Goal: Transaction & Acquisition: Purchase product/service

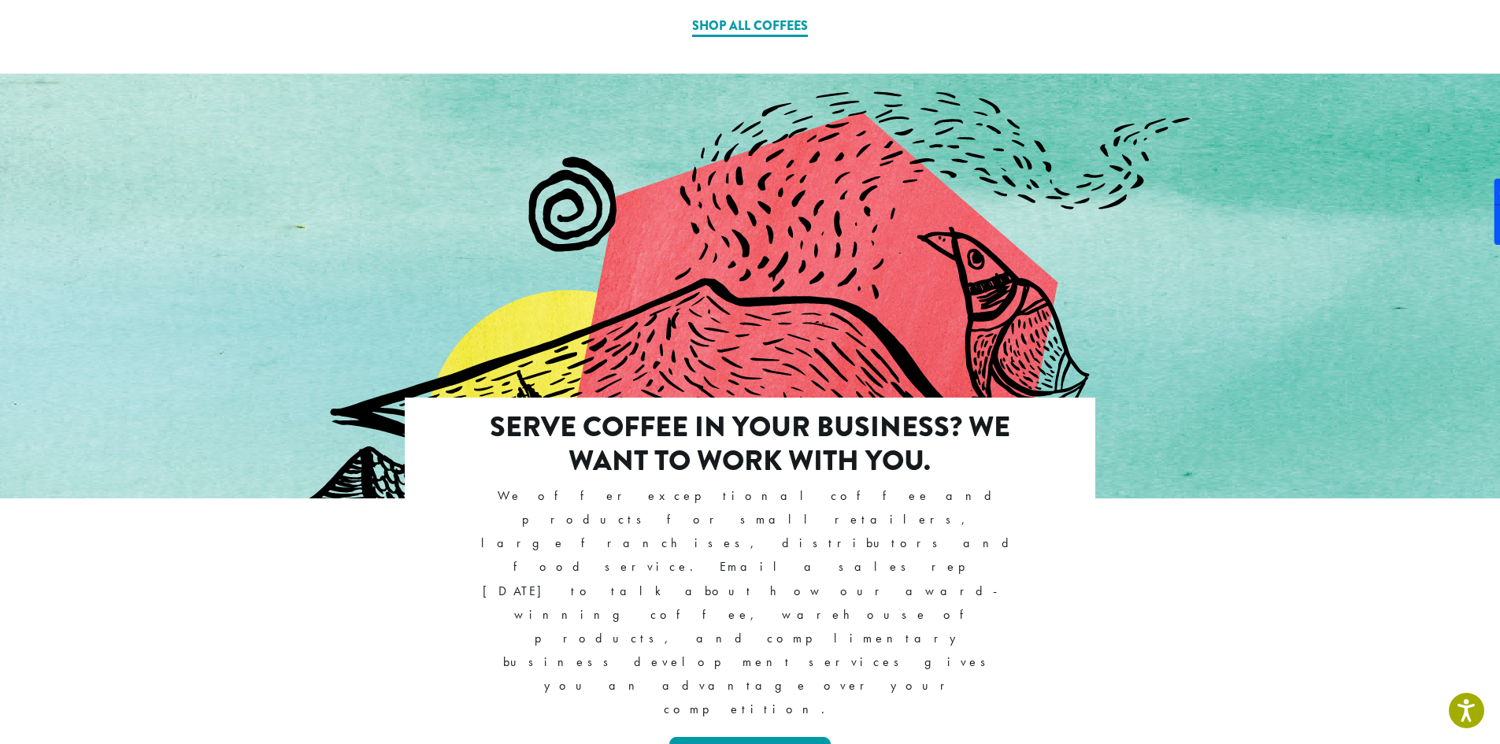
scroll to position [1339, 0]
click at [131, 194] on div at bounding box center [750, 396] width 1500 height 649
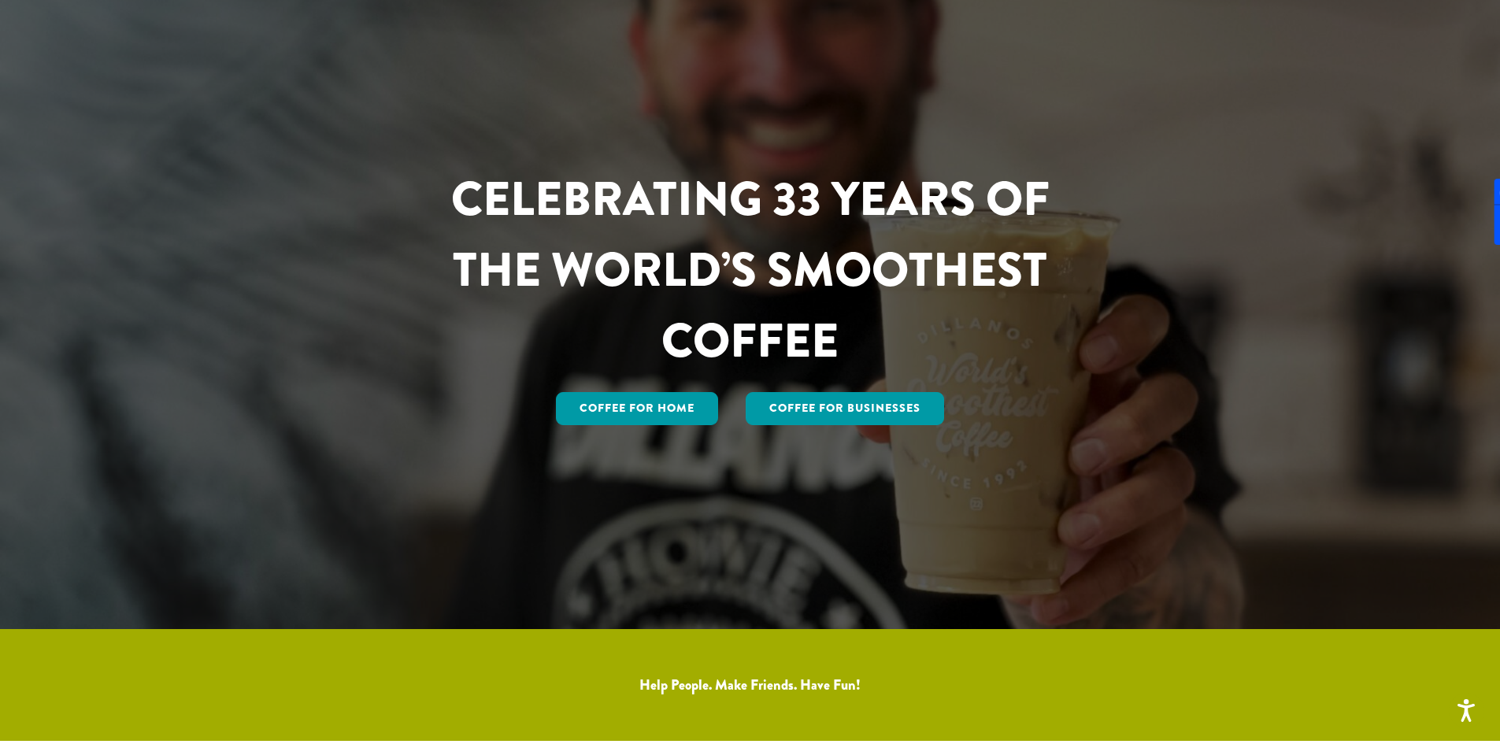
scroll to position [0, 0]
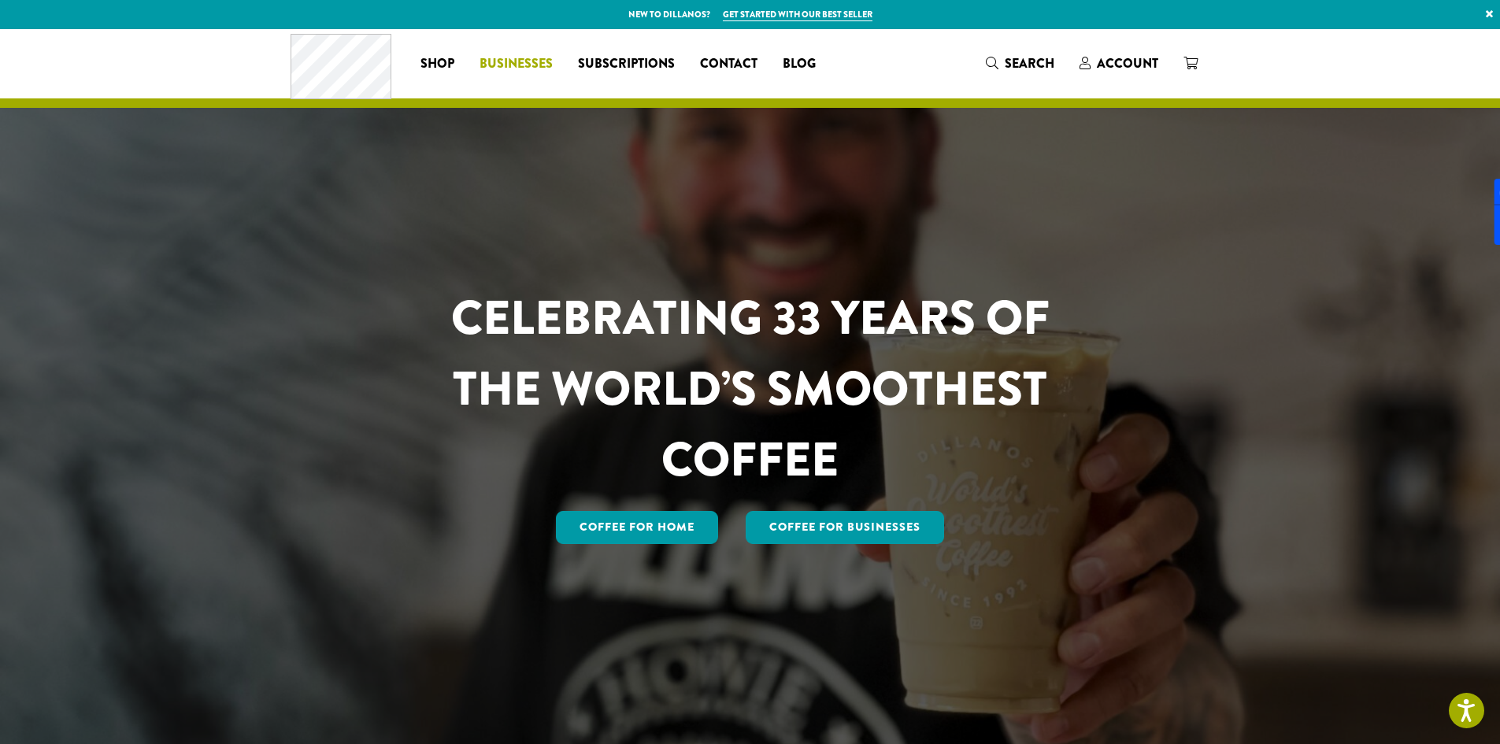
click at [523, 68] on span "Businesses" at bounding box center [516, 64] width 73 height 20
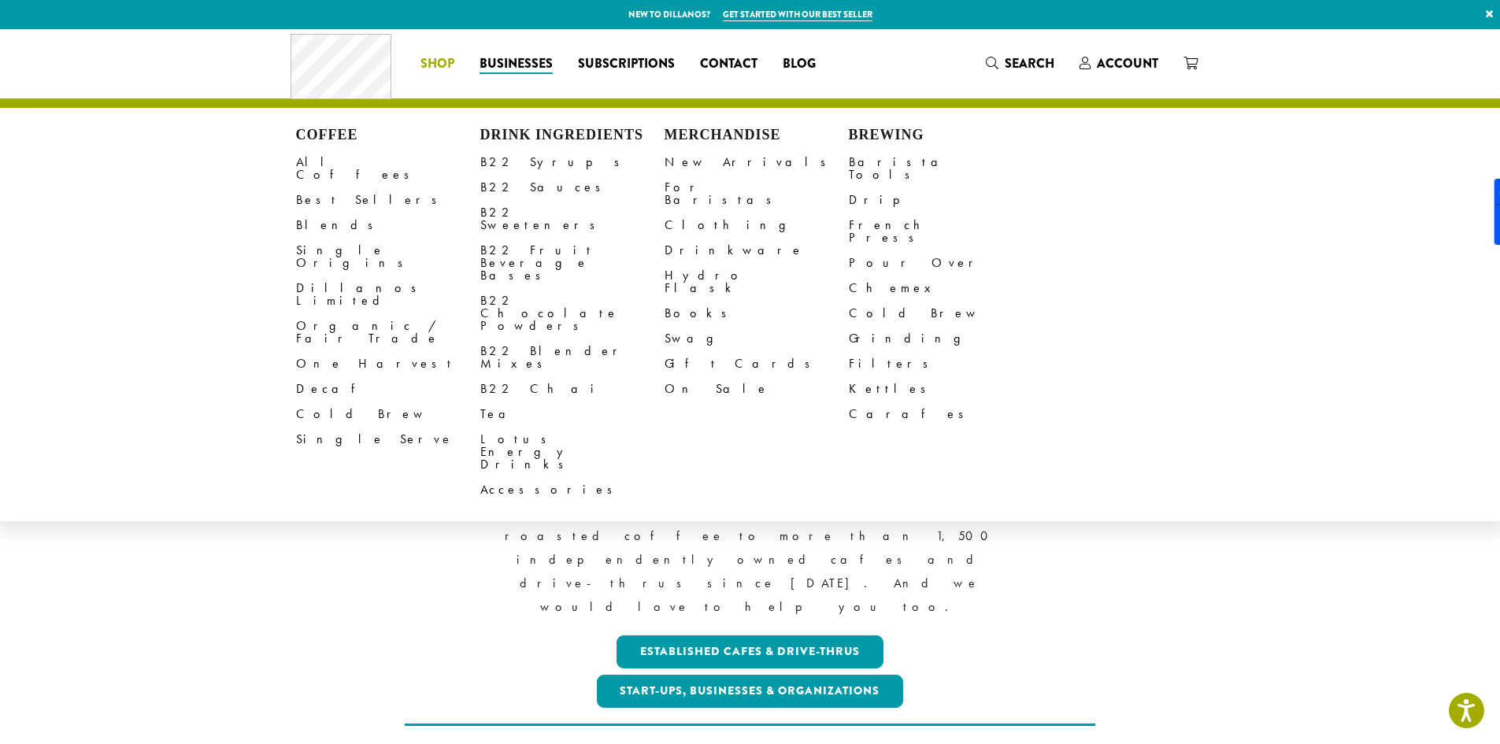
click at [443, 61] on li "Coffee All Coffees Best Sellers Blends Single Origins Dillanos Limited Organic …" at bounding box center [437, 63] width 59 height 25
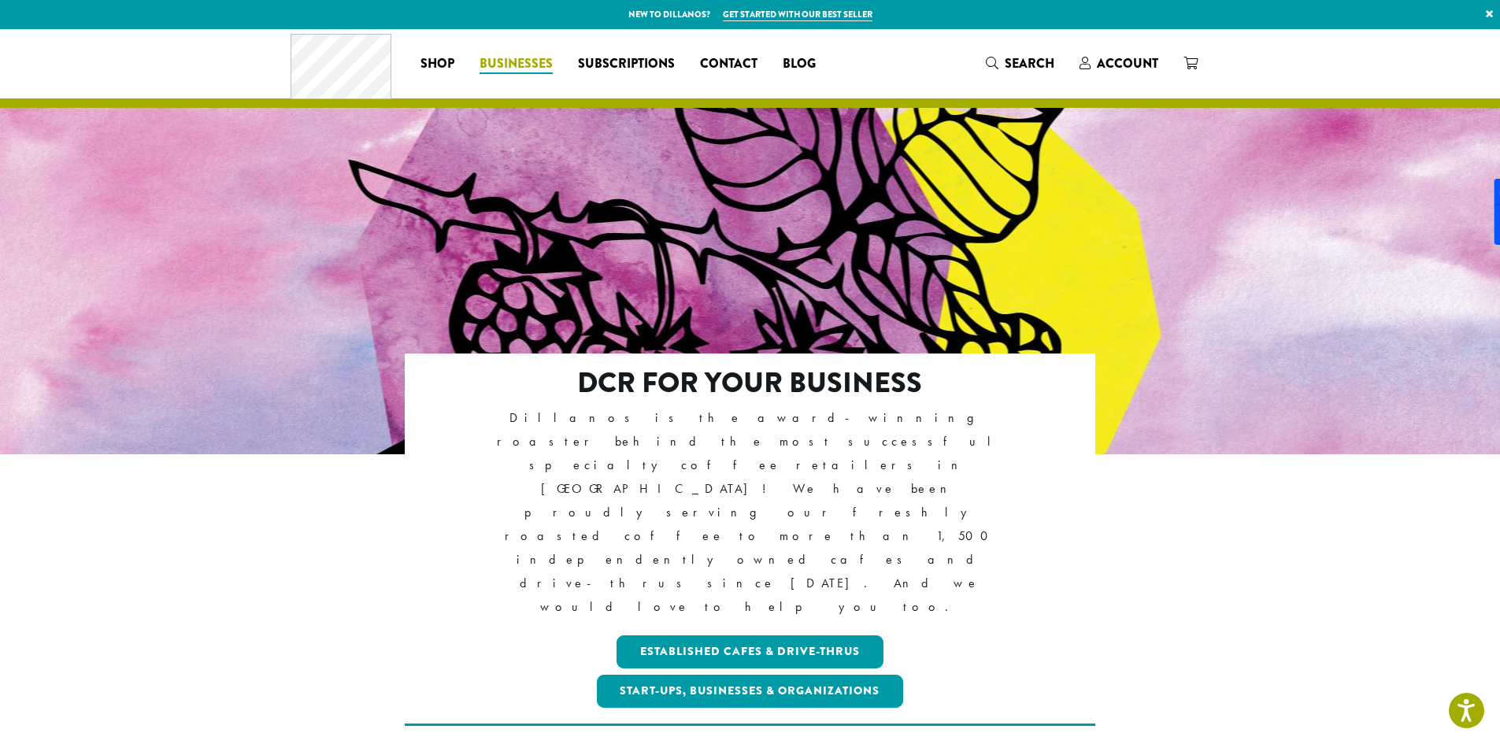
click at [497, 65] on span "Businesses" at bounding box center [516, 64] width 73 height 20
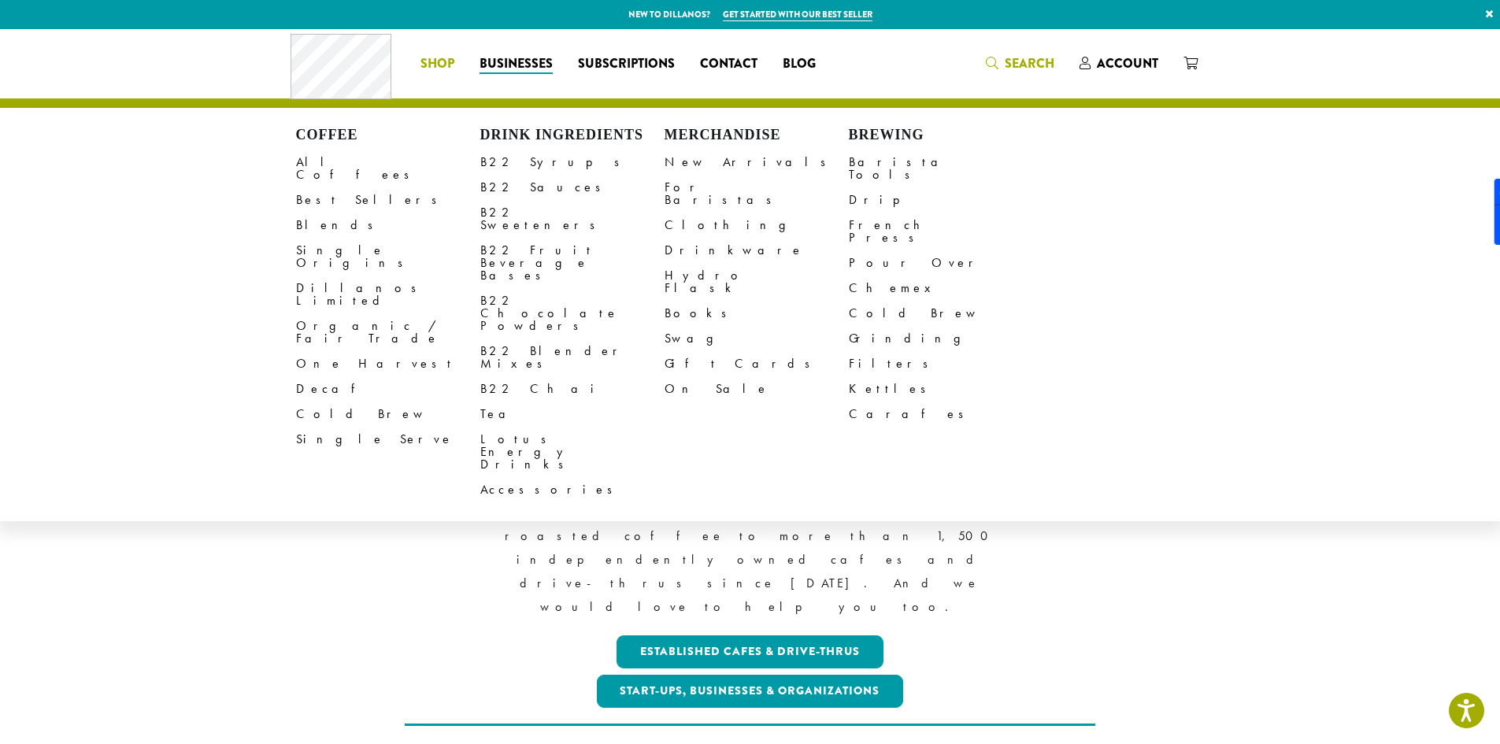
click at [1022, 58] on span "Search" at bounding box center [1030, 63] width 50 height 18
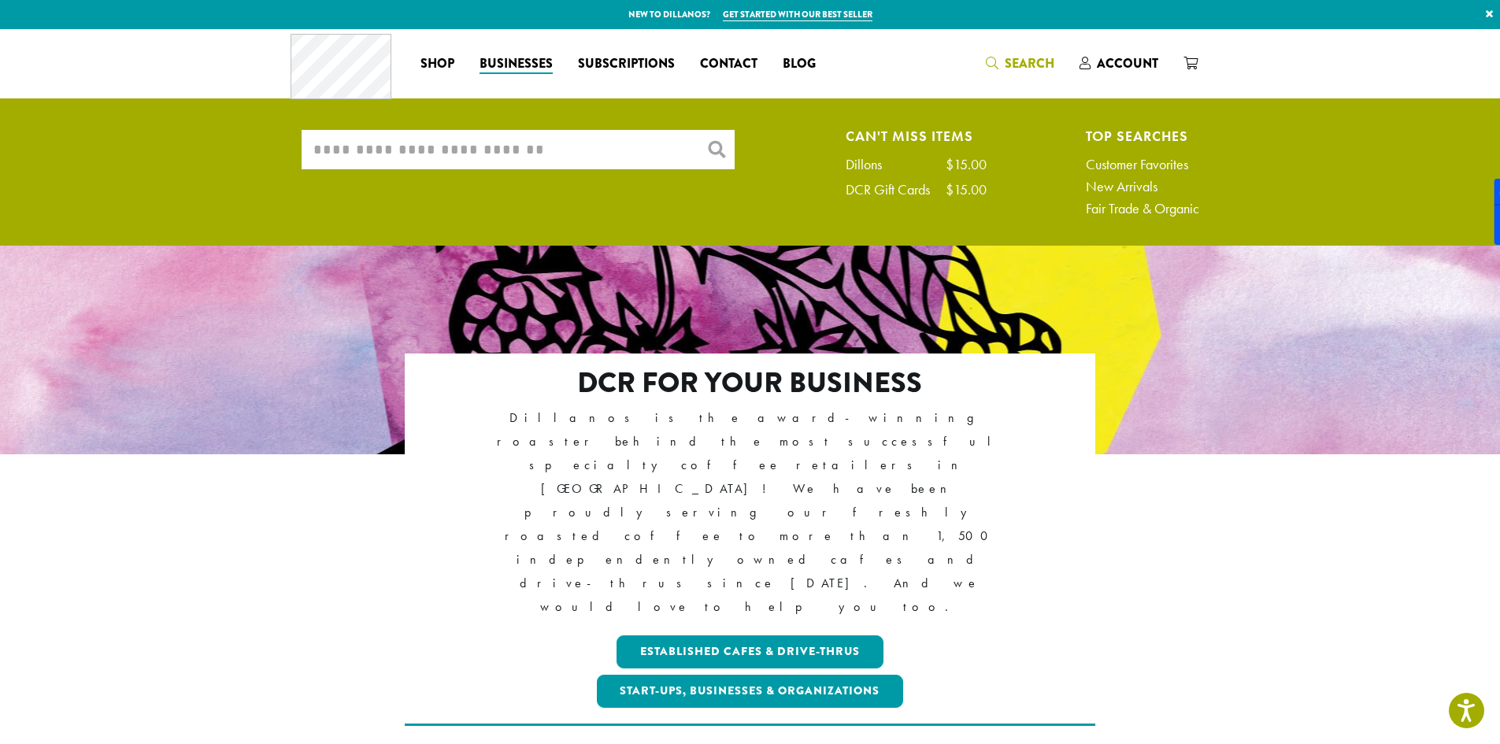
click at [527, 139] on input "What are you searching for?" at bounding box center [518, 149] width 433 height 39
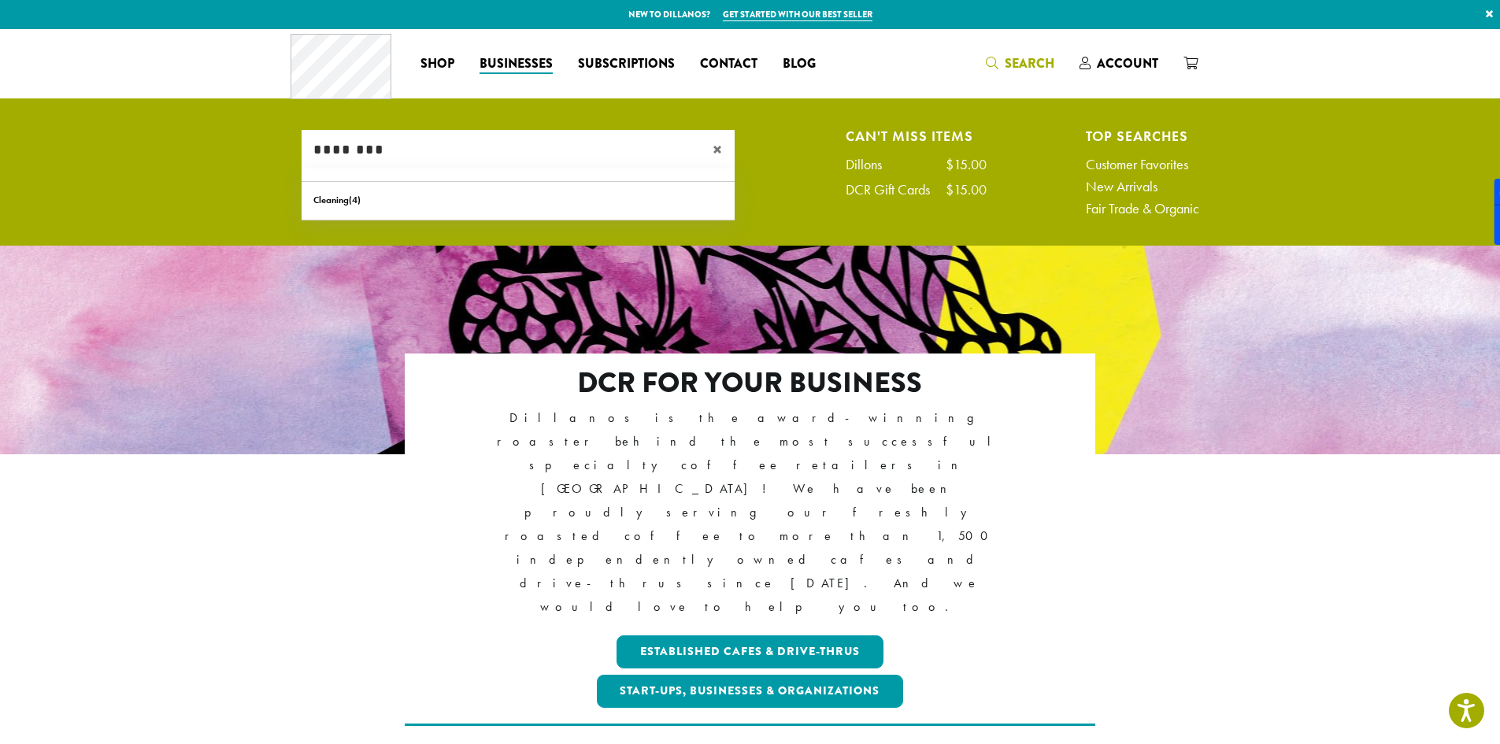
type input "********"
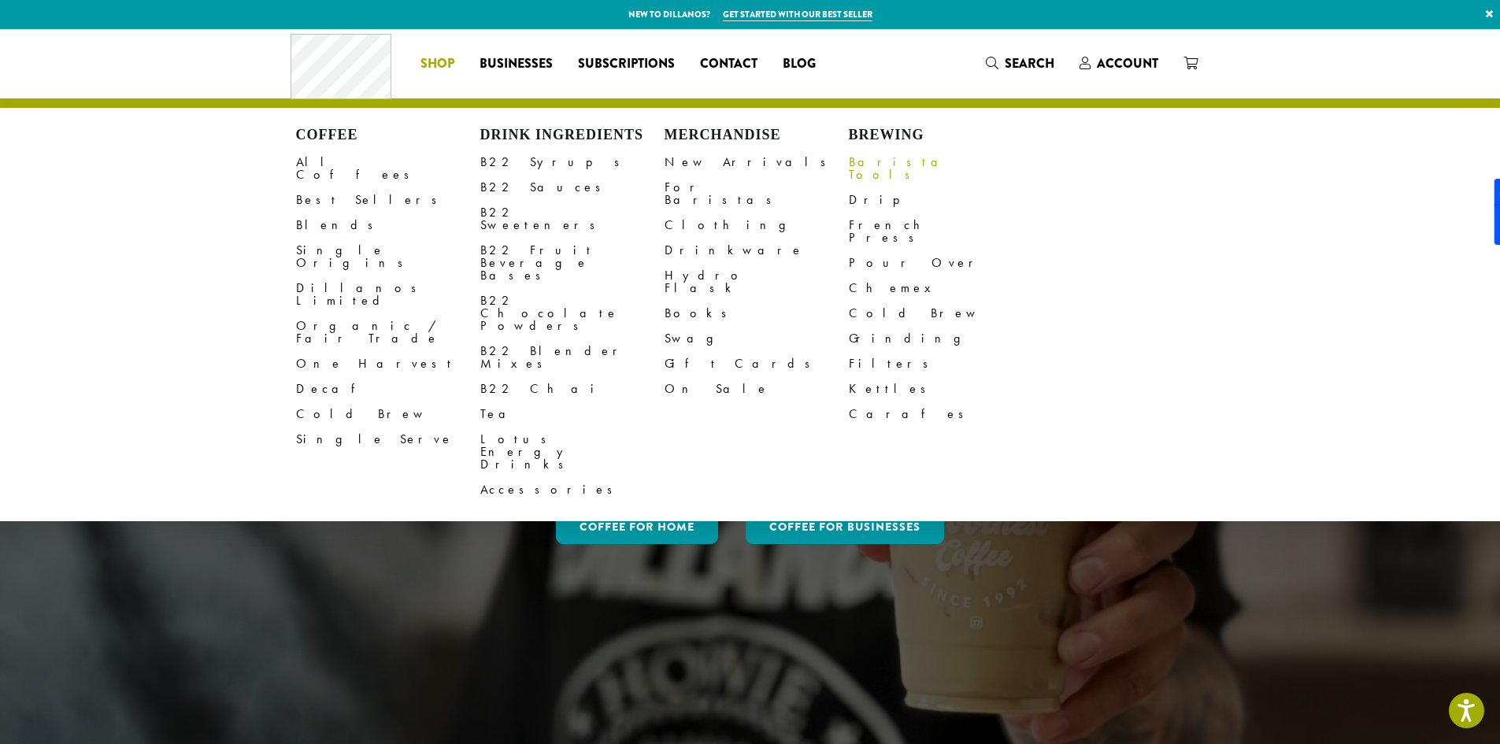
click at [872, 153] on link "Barista Tools" at bounding box center [941, 169] width 184 height 38
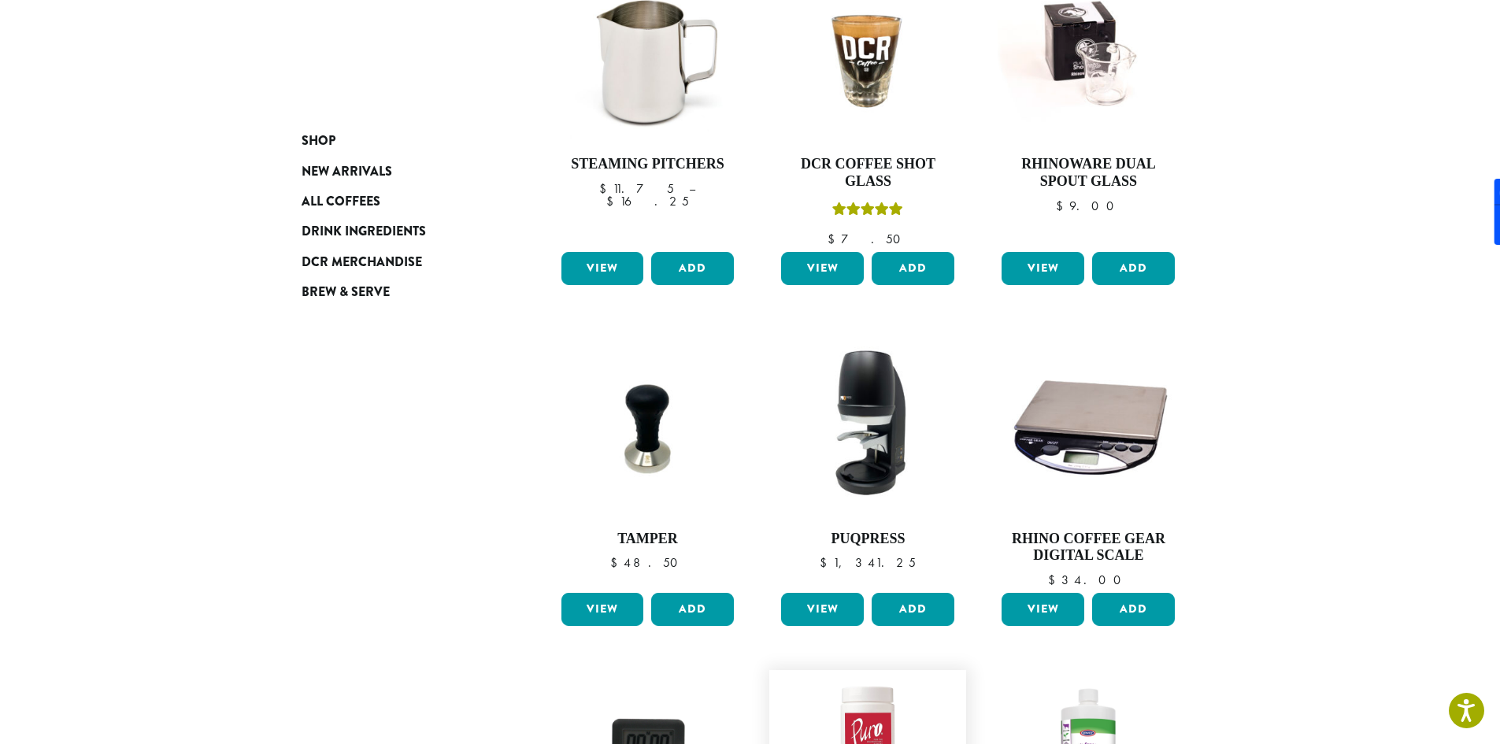
scroll to position [866, 0]
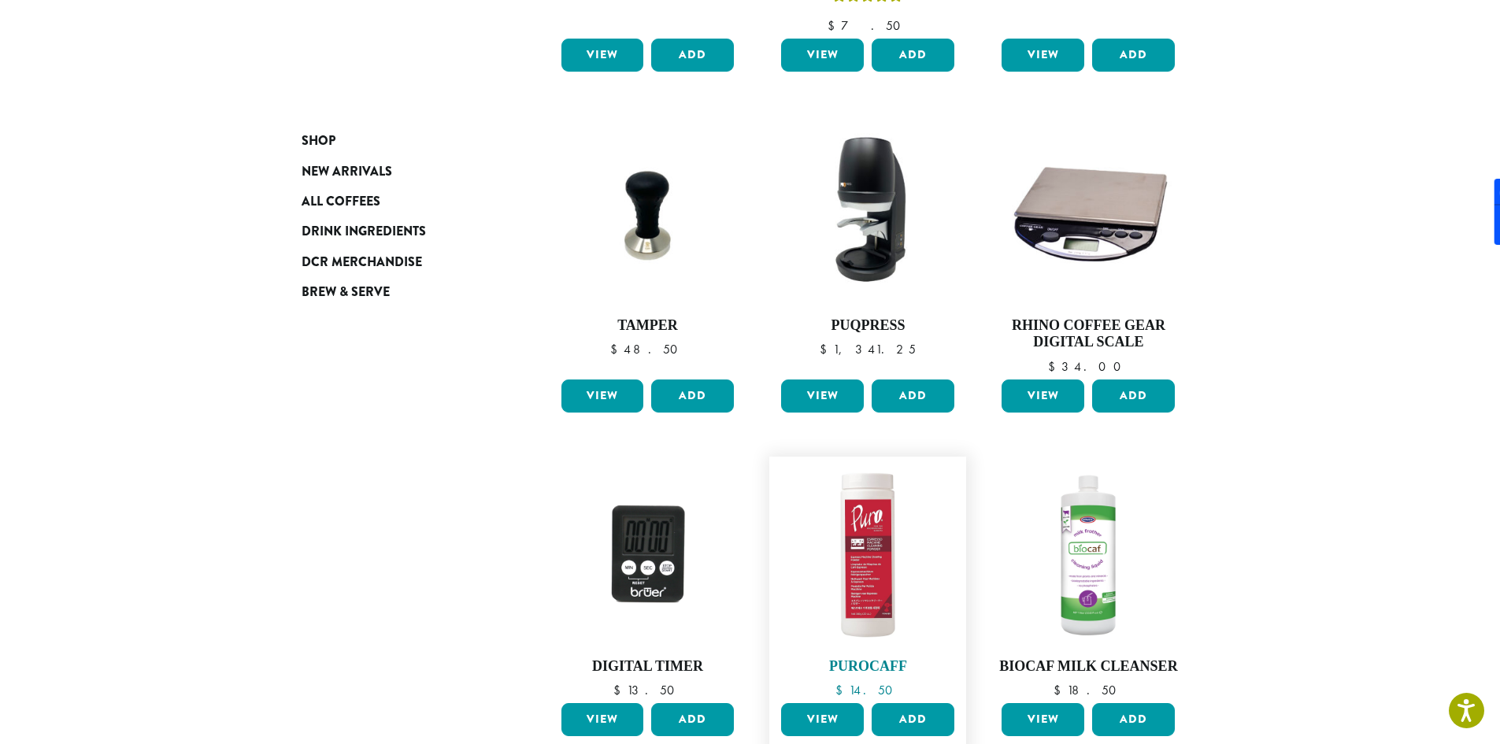
click at [852, 567] on img at bounding box center [867, 555] width 181 height 181
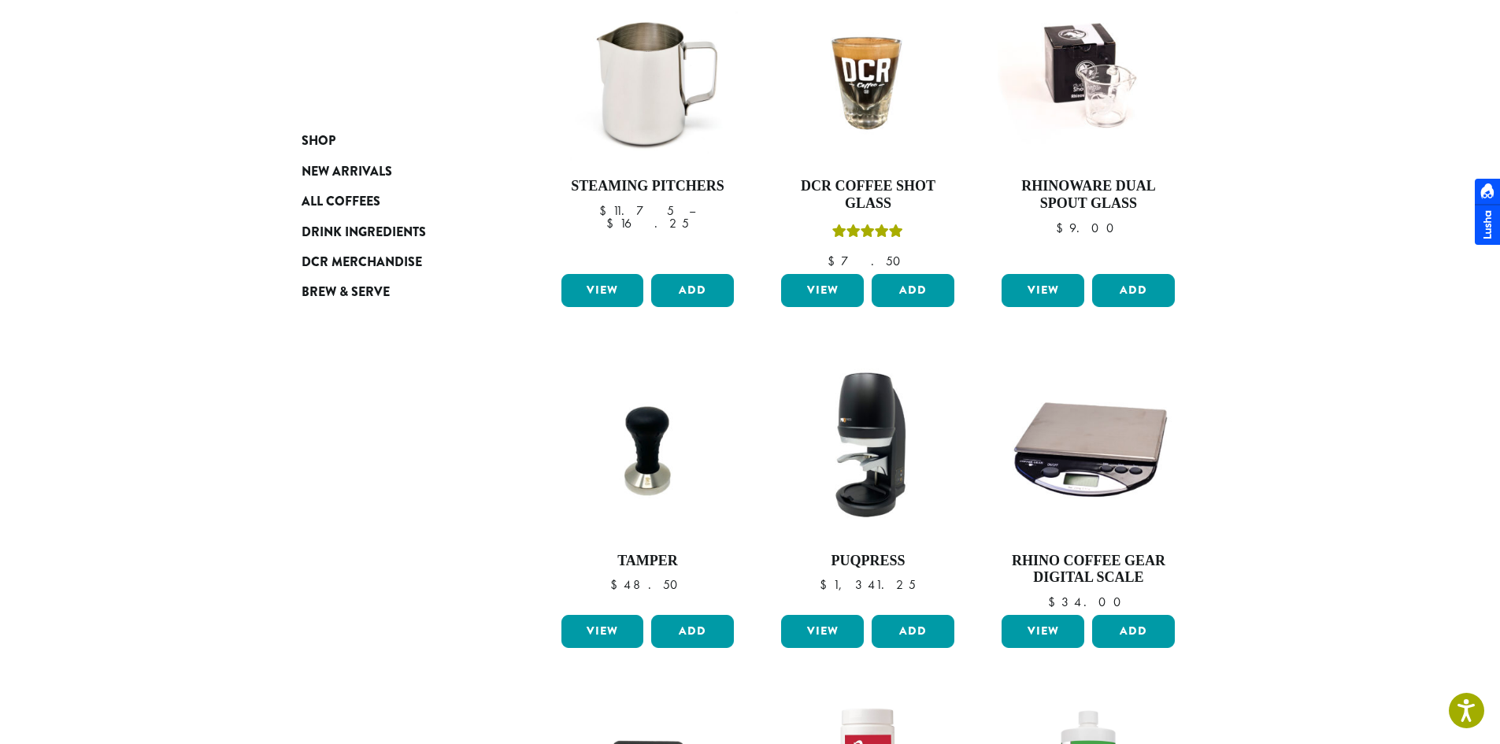
scroll to position [1181, 0]
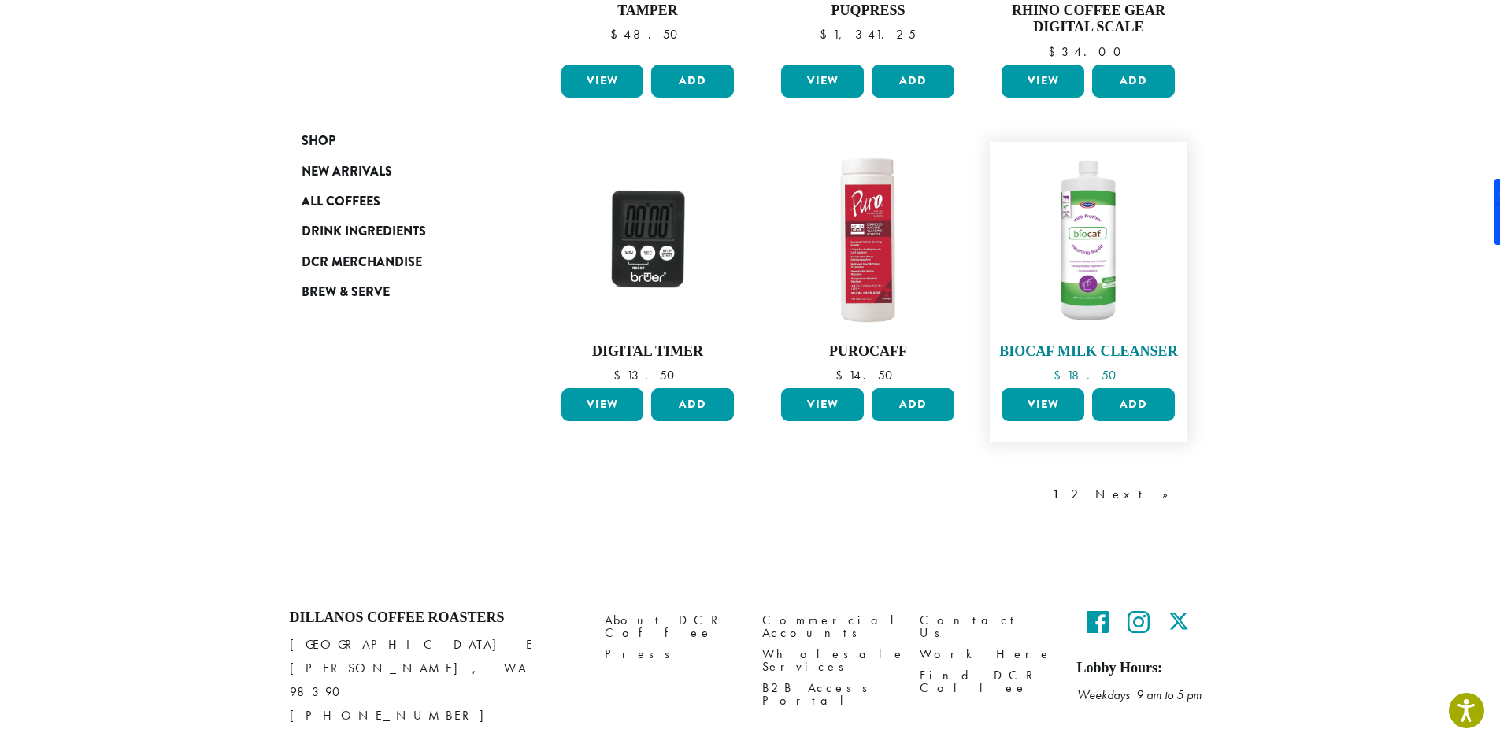
click at [1071, 252] on img at bounding box center [1088, 240] width 181 height 181
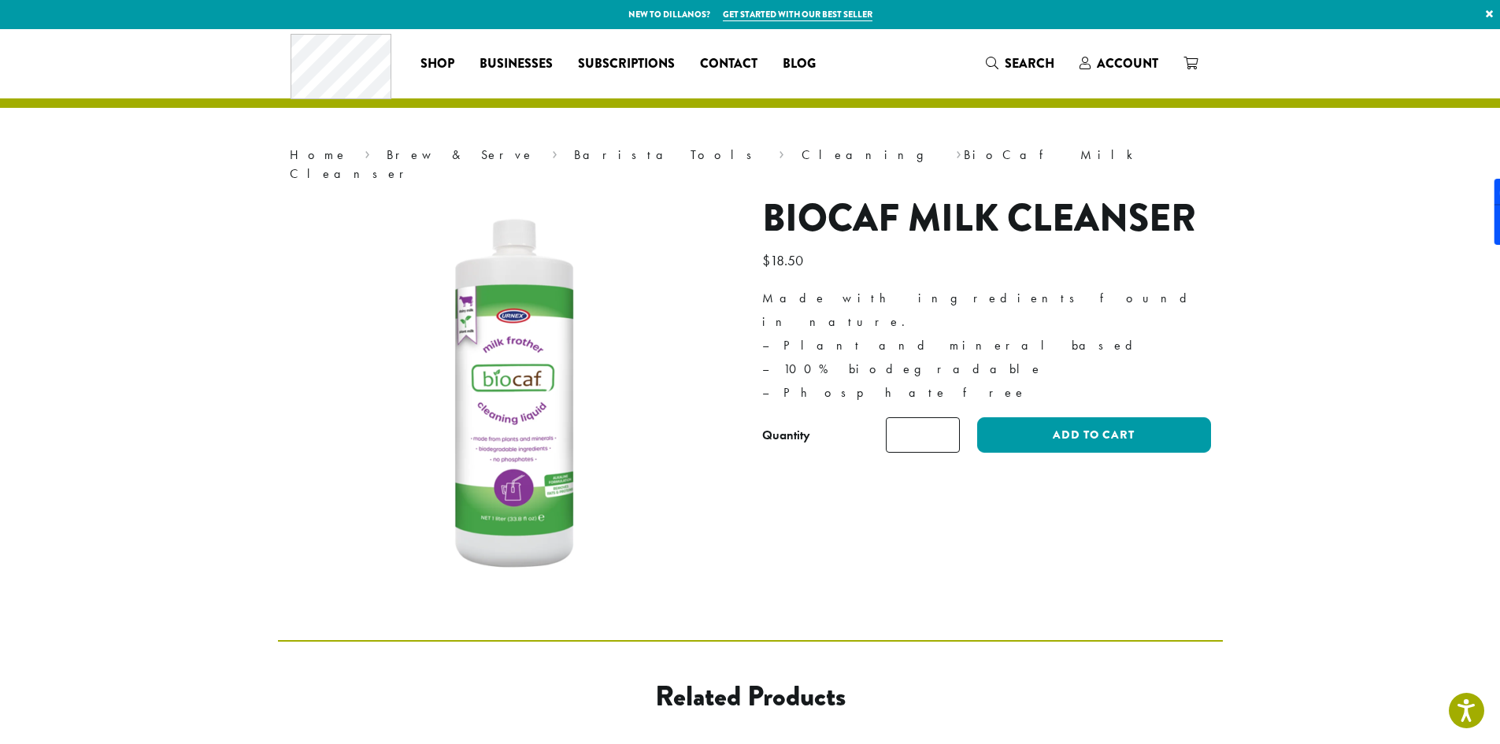
click at [113, 373] on section "Home › Brew & Serve › Barista Tools › Cleaning › BioCaf Milk Cleanser BioCaf Mi…" at bounding box center [750, 334] width 1500 height 611
click at [146, 307] on section "Home › Brew & Serve › Barista Tools › Cleaning › BioCaf Milk Cleanser BioCaf Mi…" at bounding box center [750, 334] width 1500 height 611
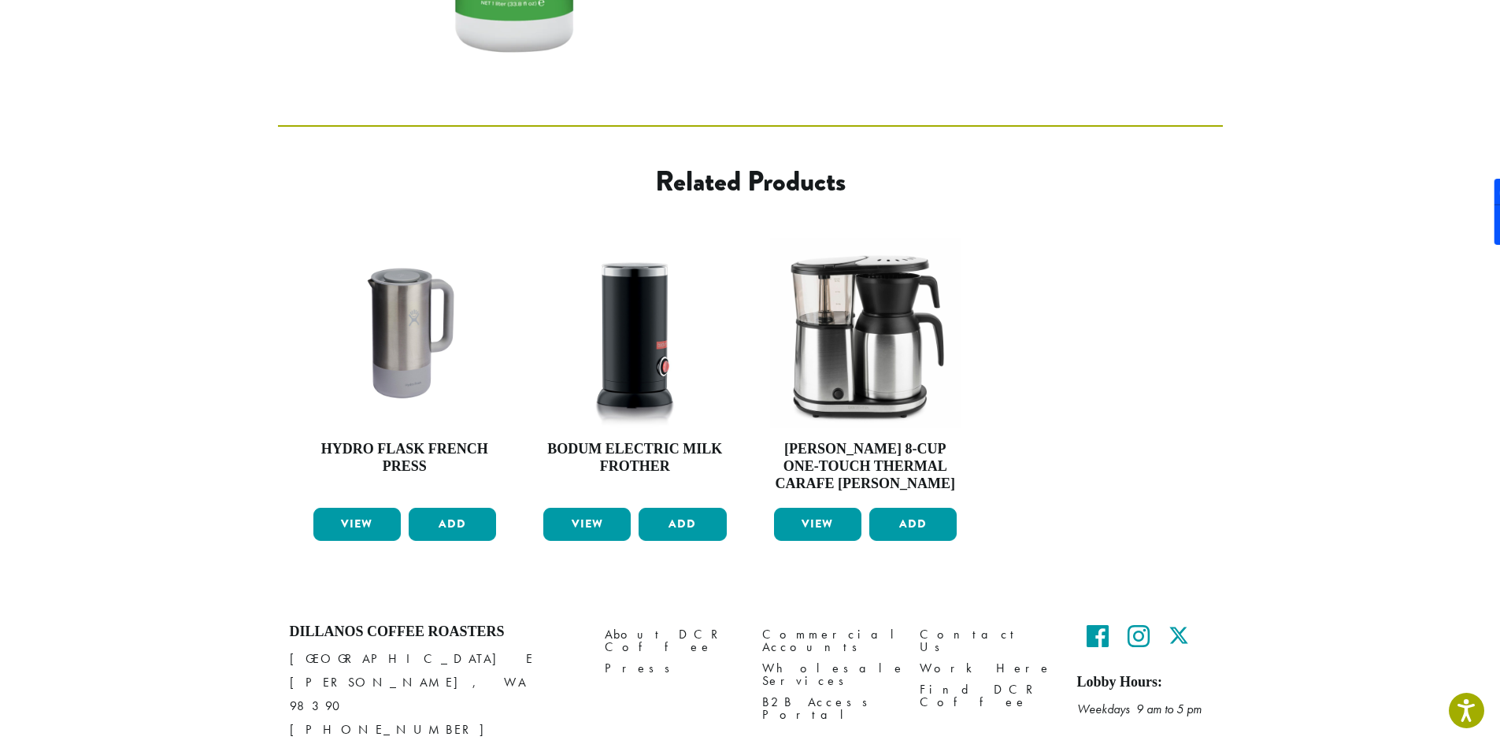
scroll to position [553, 0]
